Goal: Check status

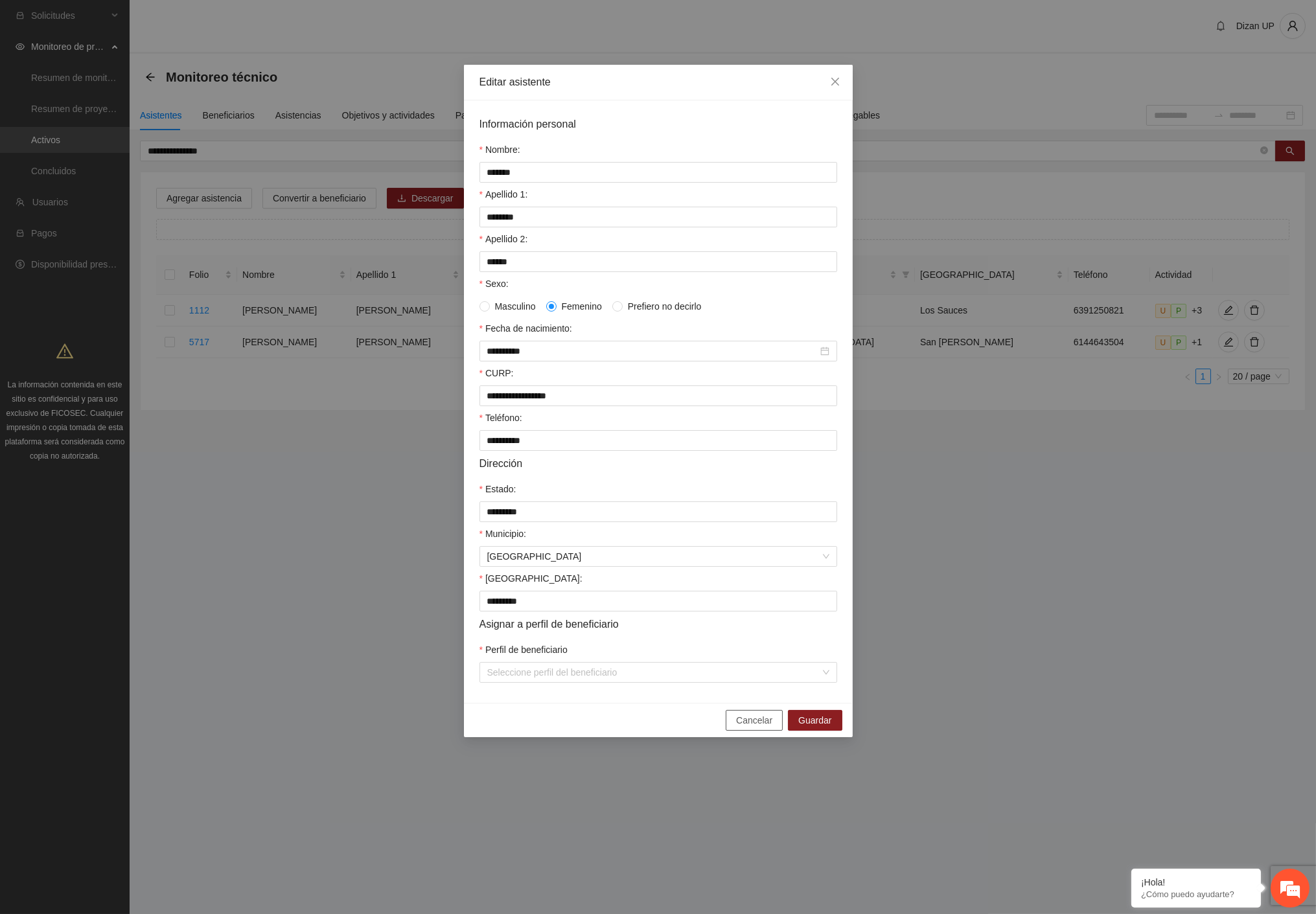
click at [749, 727] on span "Cancelar" at bounding box center [754, 720] width 36 height 14
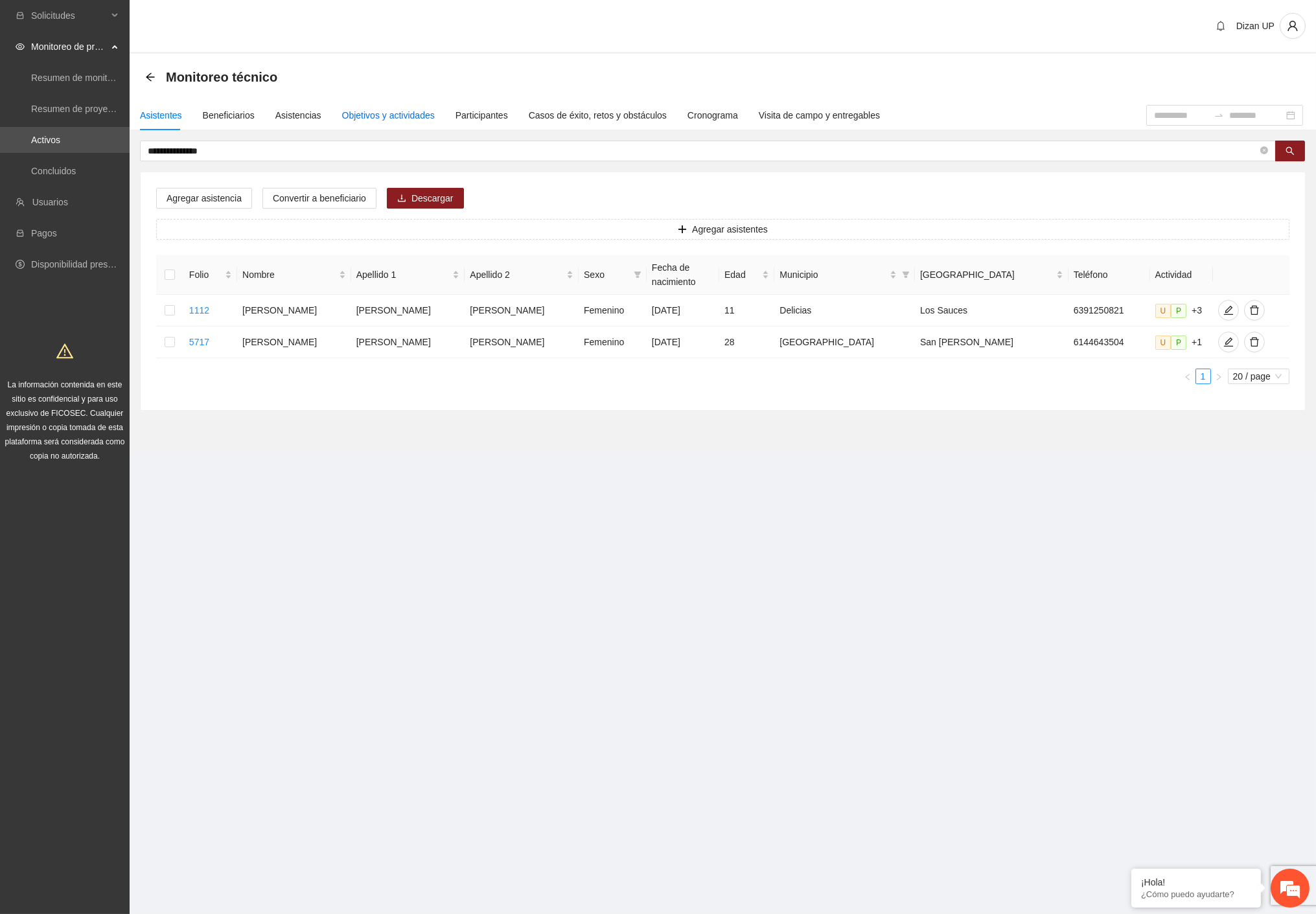
click at [372, 111] on div "Objetivos y actividades" at bounding box center [388, 115] width 93 height 14
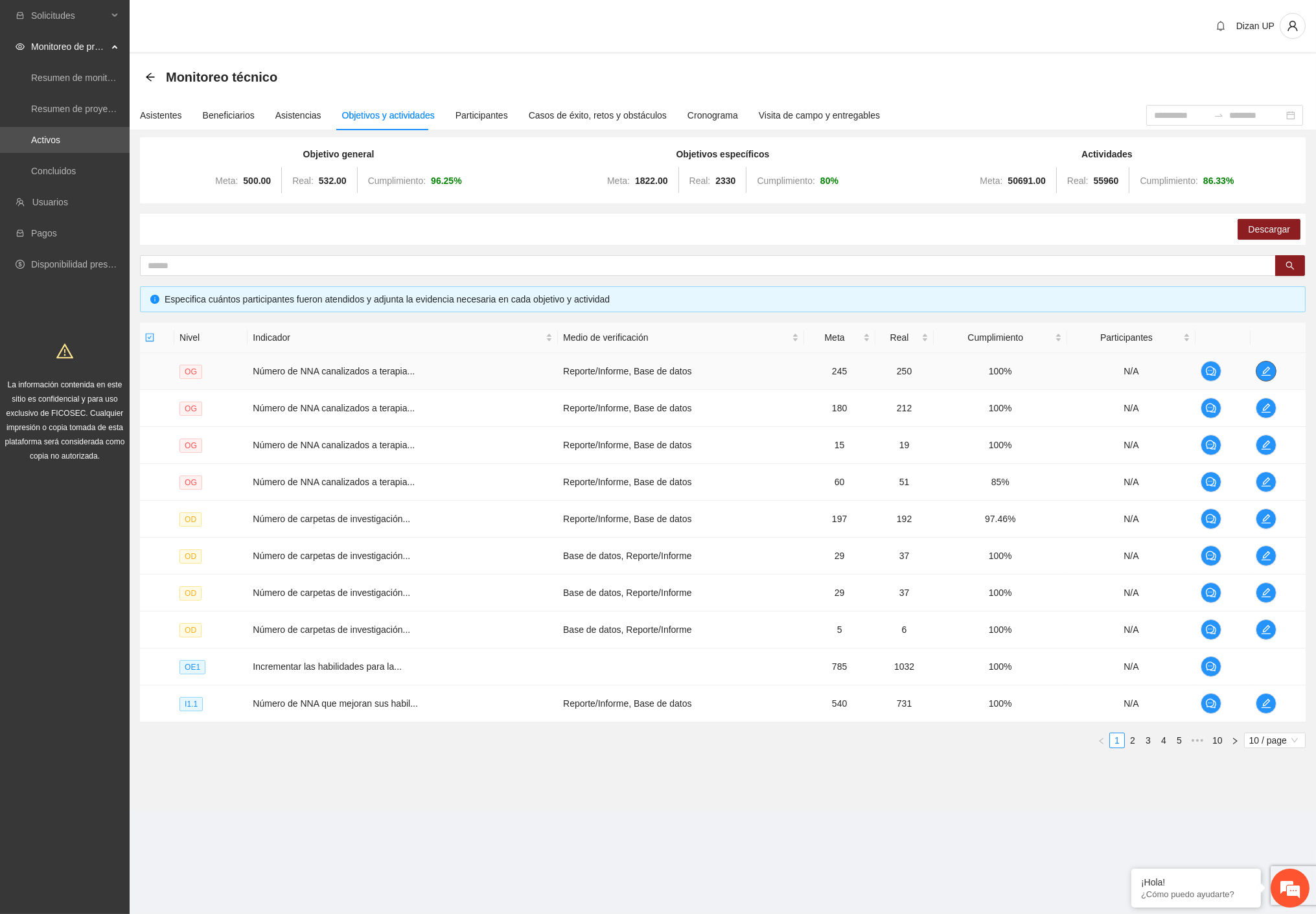
click at [1262, 370] on icon "edit" at bounding box center [1266, 371] width 11 height 11
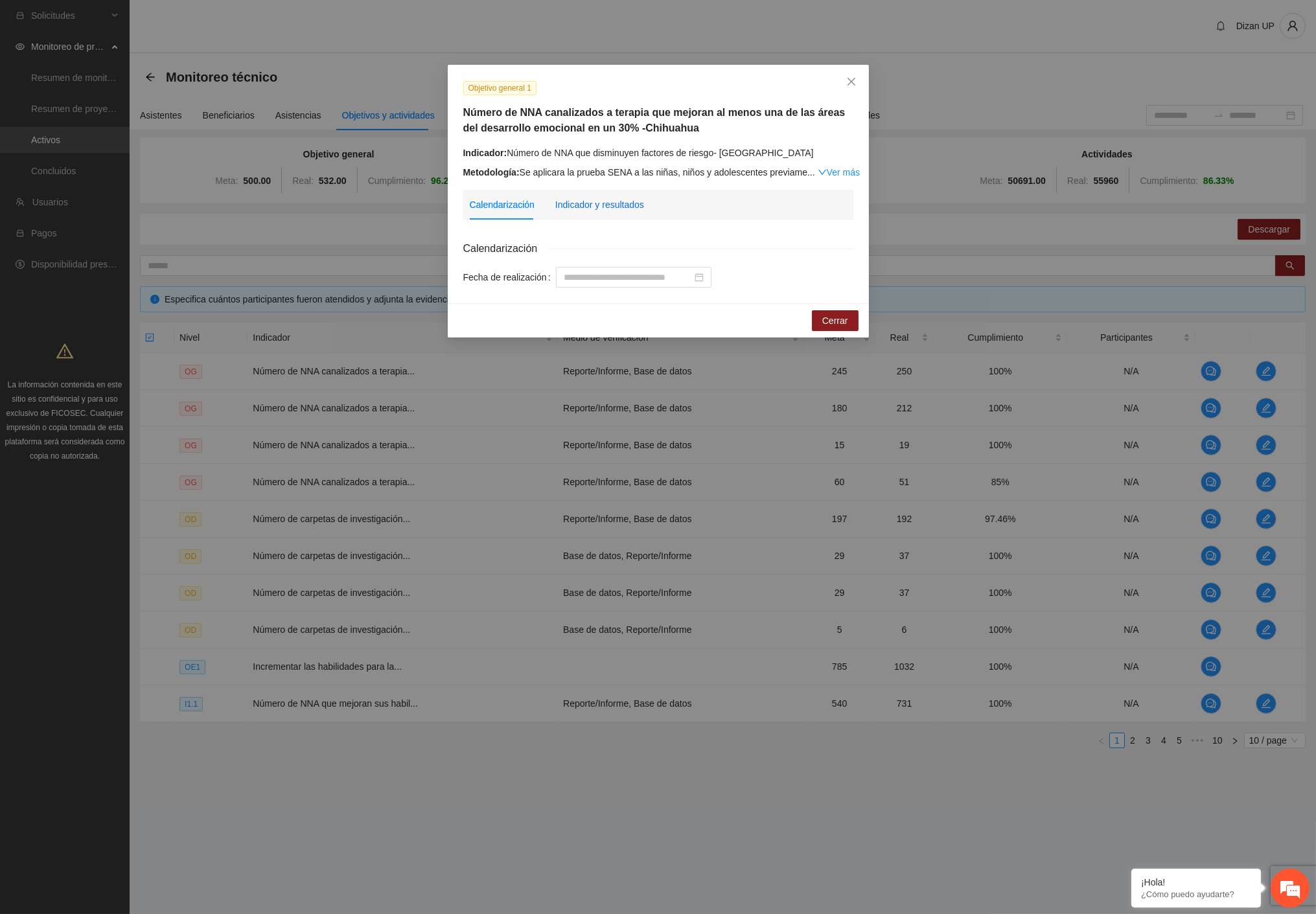
click at [584, 204] on div "Indicador y resultados" at bounding box center [599, 204] width 88 height 14
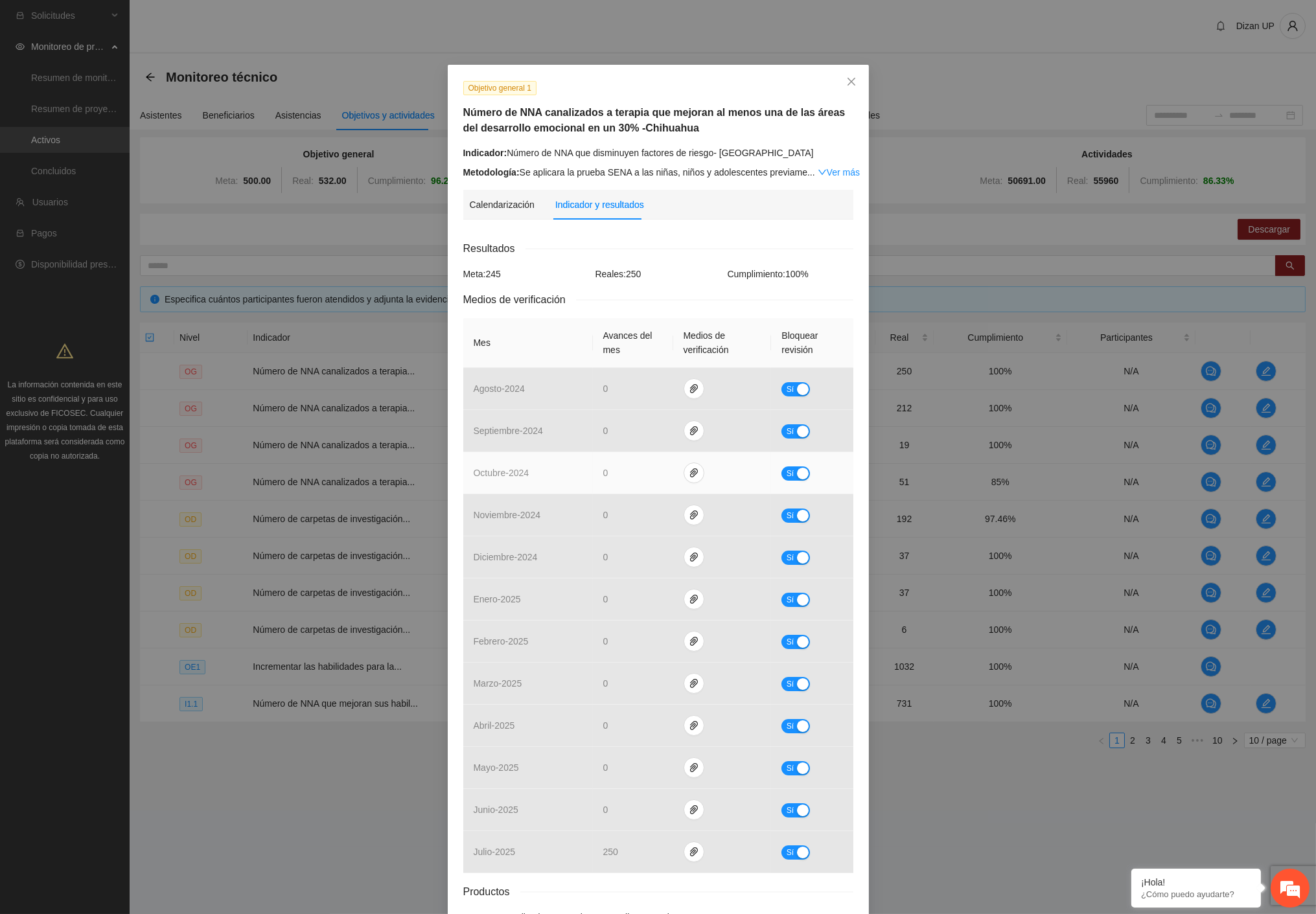
scroll to position [85, 0]
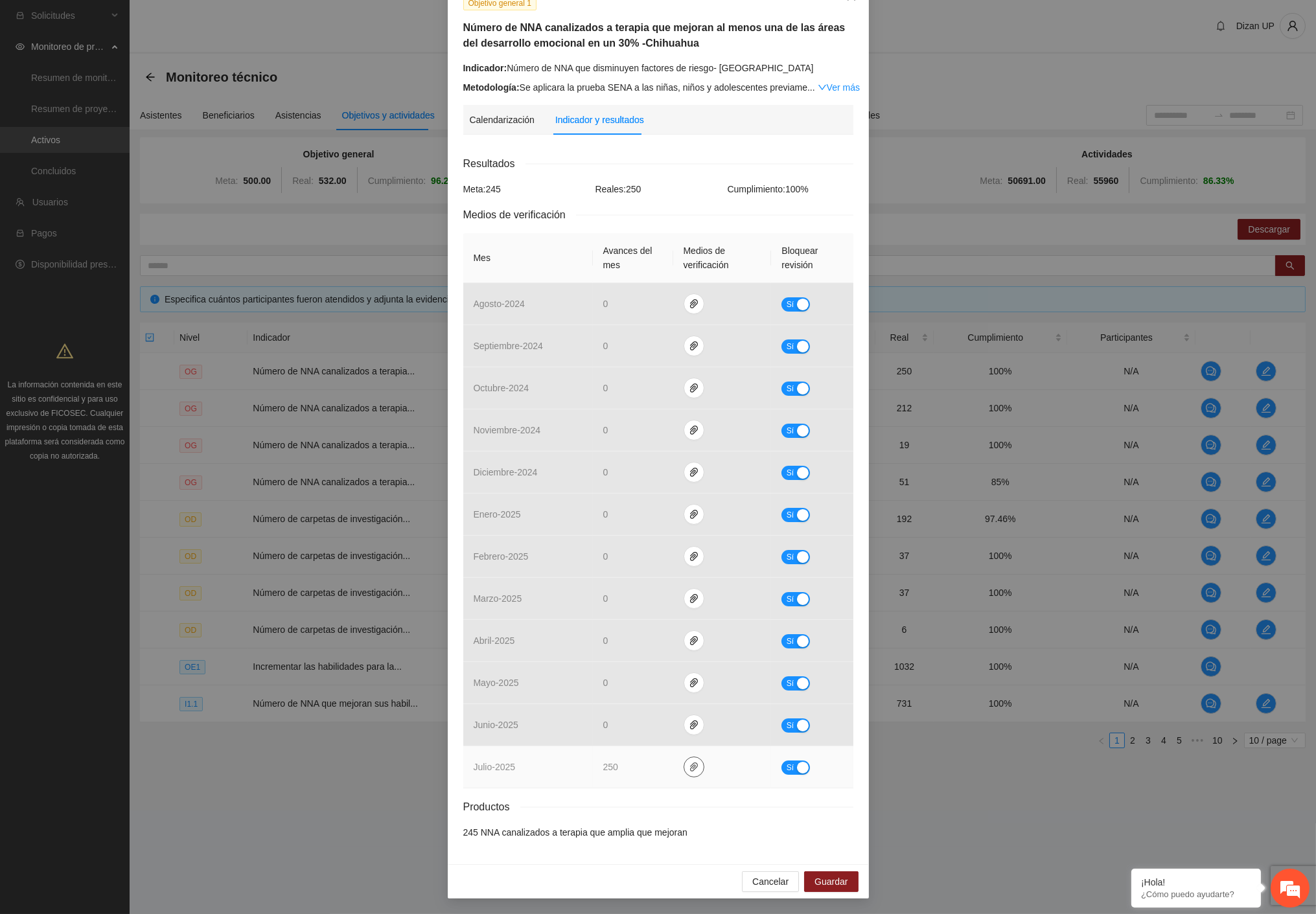
click at [689, 767] on icon "paper-clip" at bounding box center [694, 767] width 11 height 11
click at [632, 709] on link "BDD SENA CUU.xlsx" at bounding box center [691, 710] width 185 height 14
click at [632, 727] on link "Informe OG1.pdf" at bounding box center [691, 729] width 185 height 14
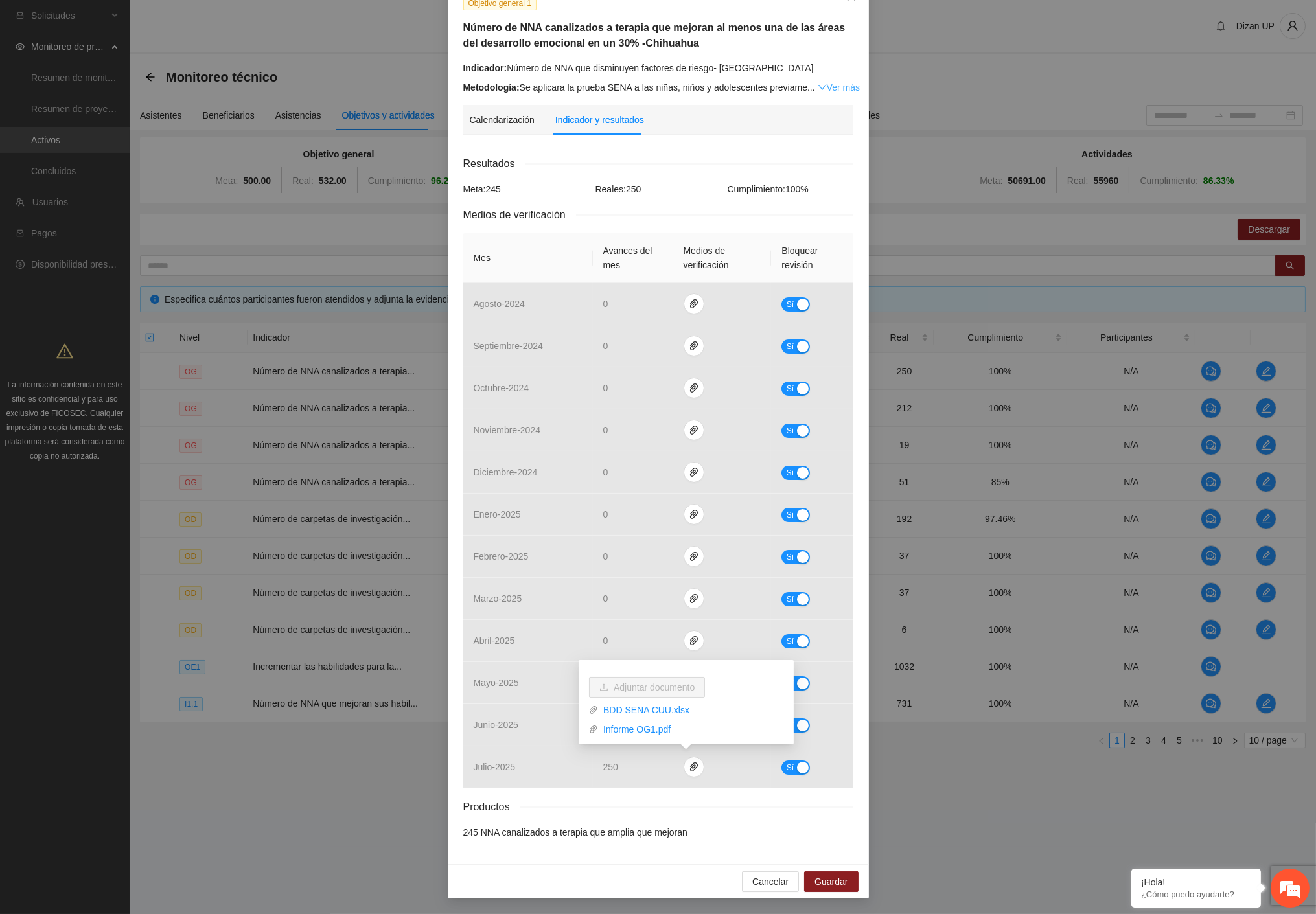
click at [818, 89] on link "Ver más" at bounding box center [839, 88] width 42 height 11
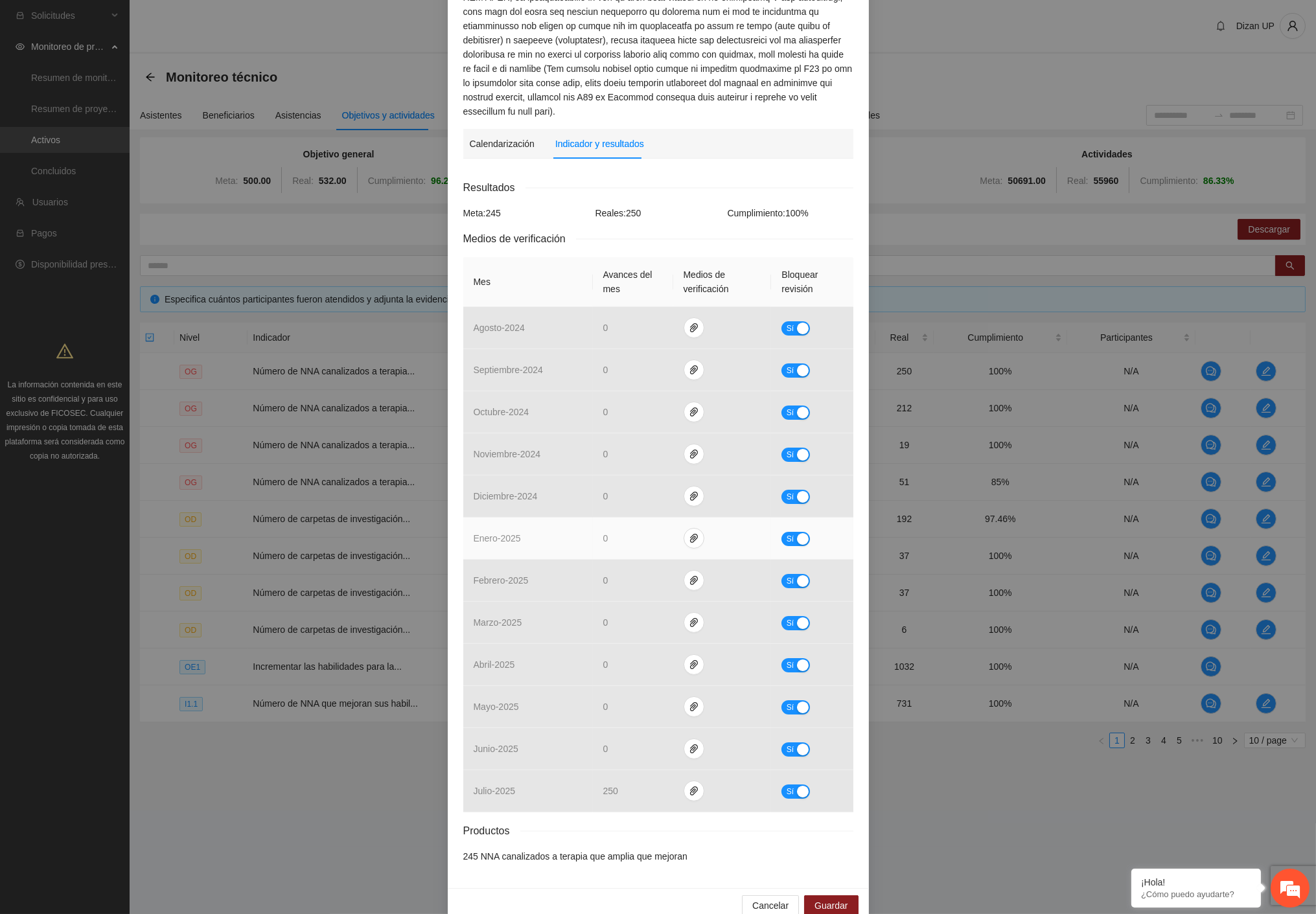
scroll to position [541, 0]
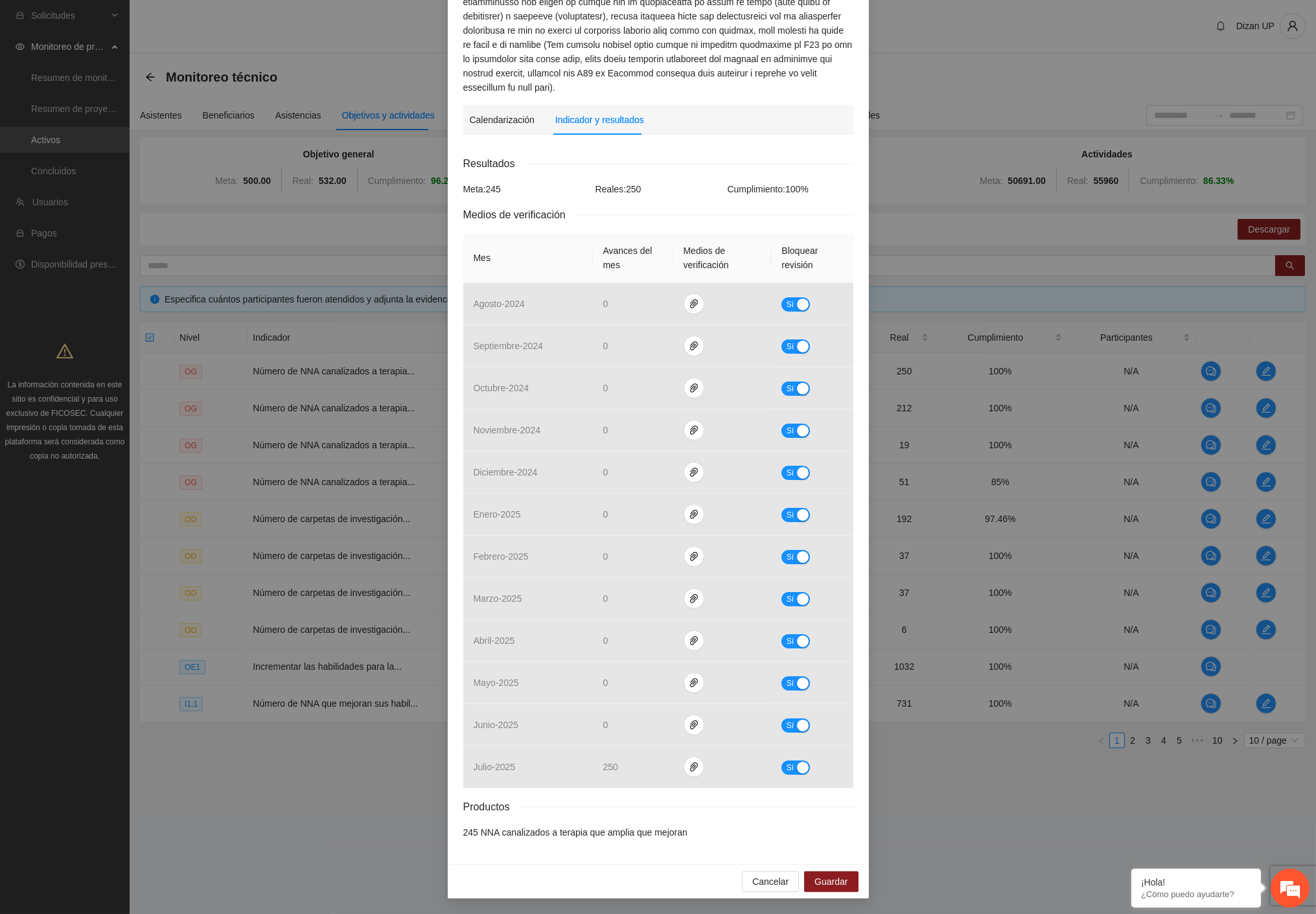
drag, startPoint x: 29, startPoint y: 548, endPoint x: 33, endPoint y: 531, distance: 17.5
click at [31, 542] on div "Objetivo general 1 Número de NNA canalizados a terapia que mejoran al menos una…" at bounding box center [658, 457] width 1316 height 914
